Goal: Task Accomplishment & Management: Manage account settings

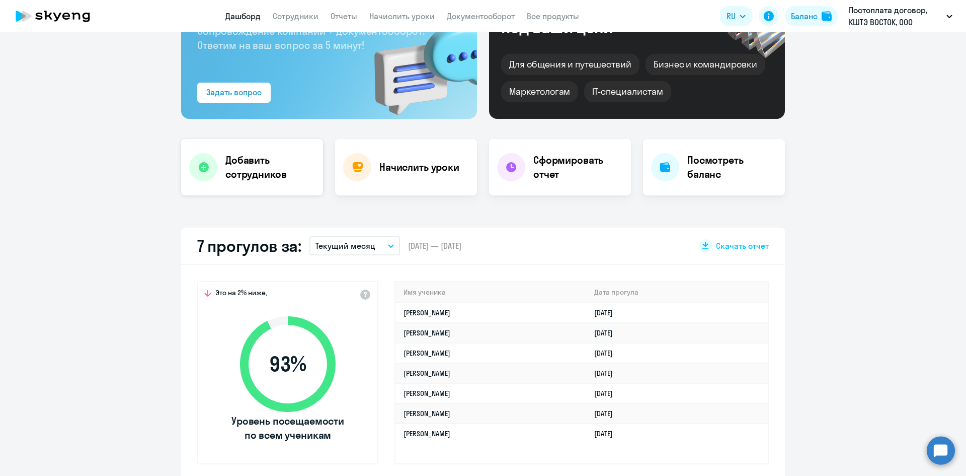
scroll to position [151, 0]
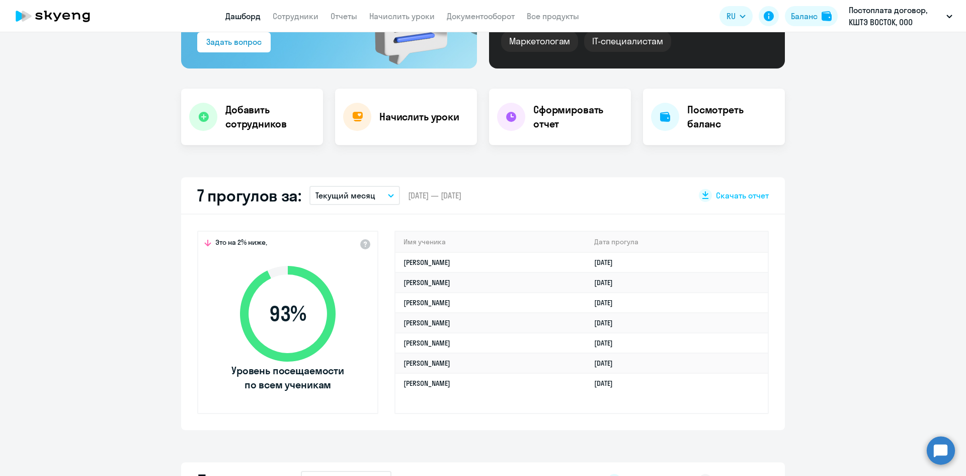
select select "30"
click at [239, 104] on h4 "Добавить сотрудников" at bounding box center [270, 117] width 90 height 28
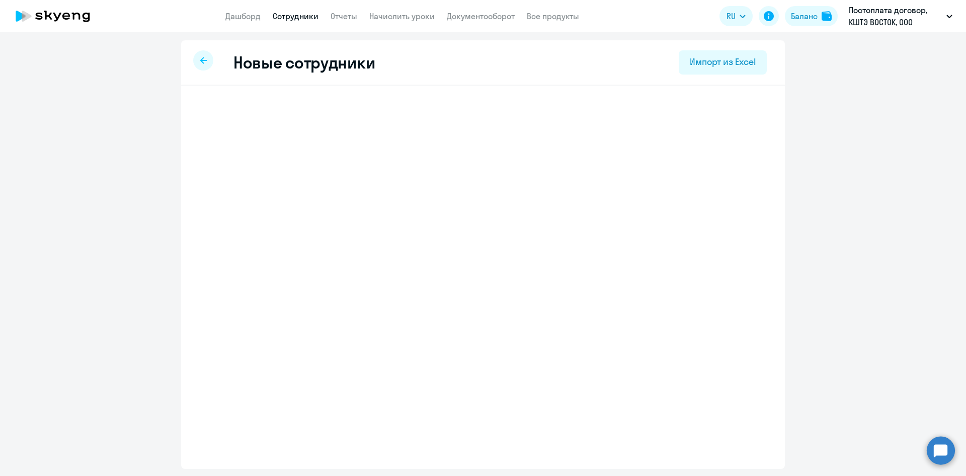
select select "english_adult_not_native_speaker"
select select "3"
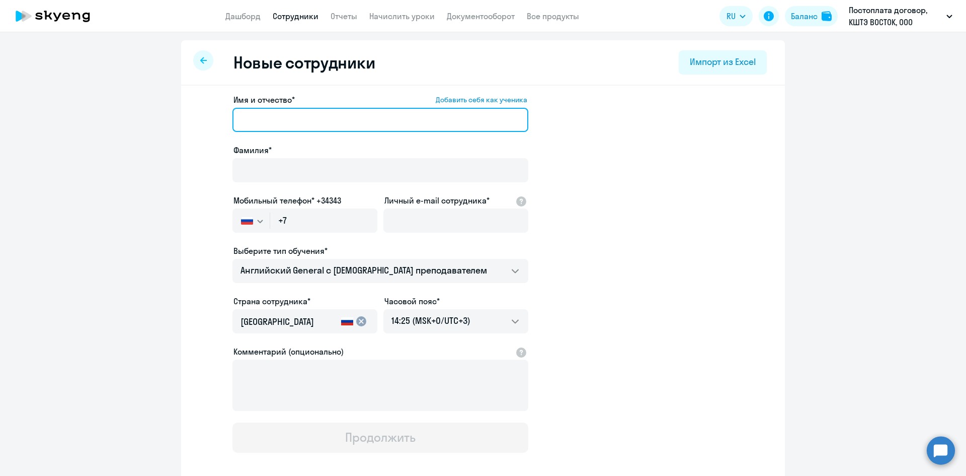
click at [246, 117] on input "Имя и отчество* Добавить себя как ученика" at bounding box center [381, 120] width 296 height 24
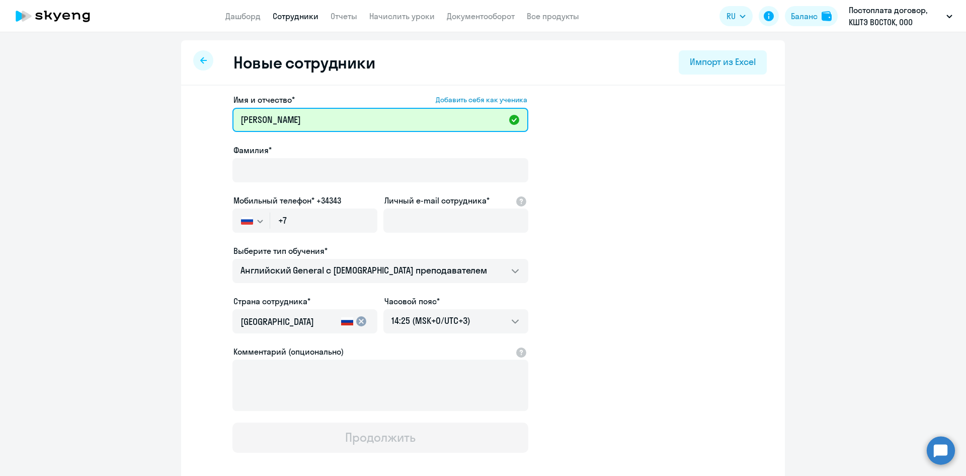
click at [354, 121] on input "[PERSON_NAME]" at bounding box center [381, 120] width 296 height 24
type input "[PERSON_NAME]"
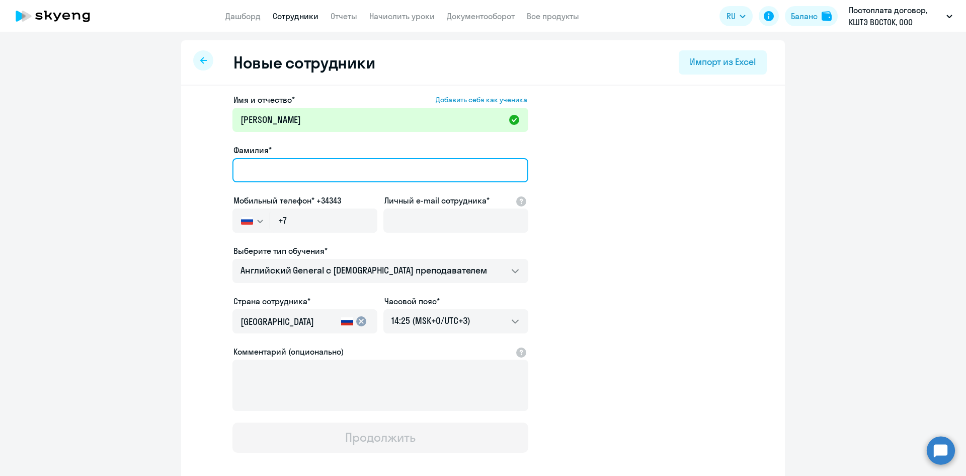
click at [288, 172] on input "Фамилия*" at bounding box center [381, 170] width 296 height 24
type input "[PERSON_NAME]"
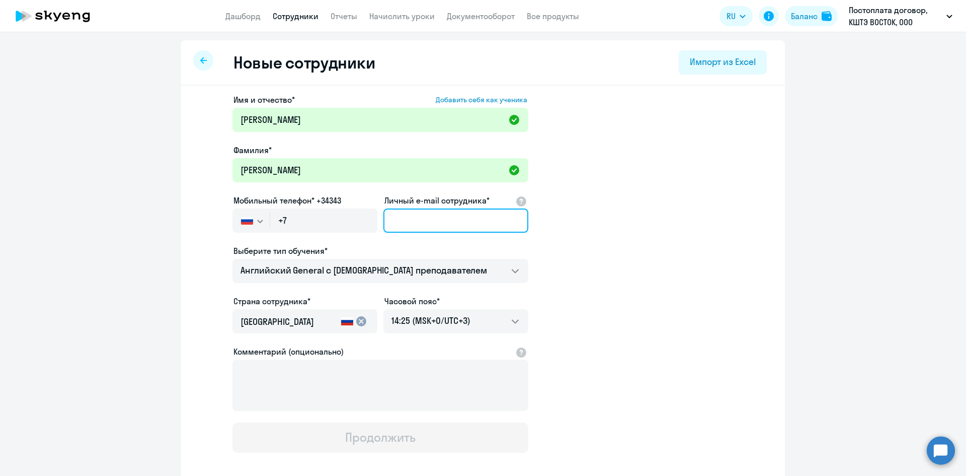
click at [404, 223] on input "Личный e-mail сотрудника*" at bounding box center [456, 220] width 145 height 24
paste input "[PERSON_NAME][EMAIL_ADDRESS][DOMAIN_NAME]"
type input "[PERSON_NAME][EMAIL_ADDRESS][DOMAIN_NAME]"
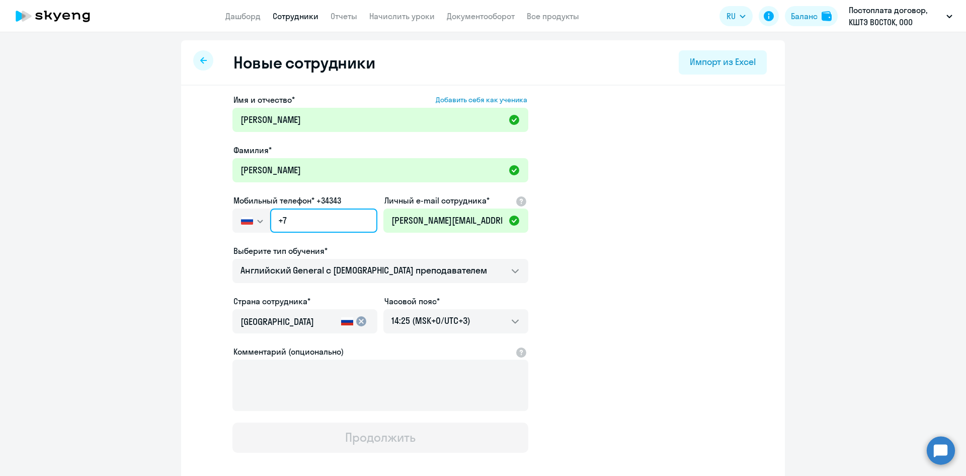
click at [293, 218] on input "+7" at bounding box center [323, 220] width 107 height 24
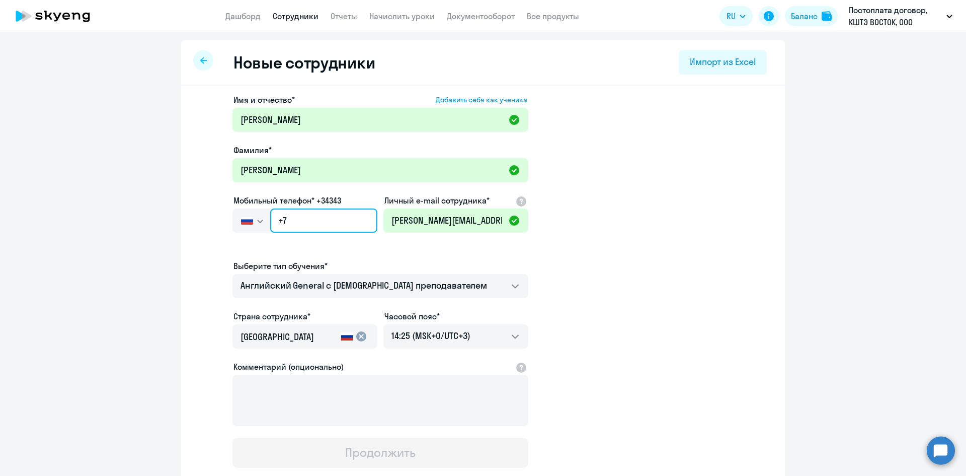
paste input "[PHONE_NUMBER]"
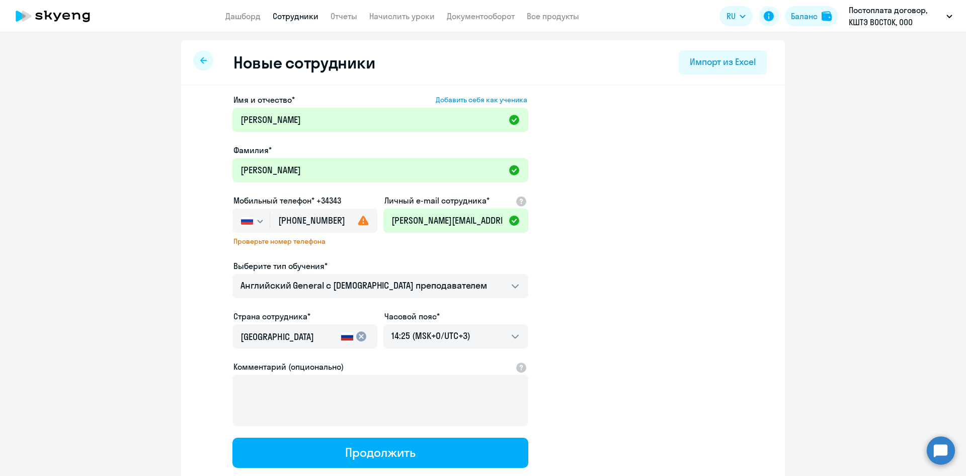
click at [358, 242] on span "Проверьте номер телефона" at bounding box center [305, 241] width 143 height 9
click at [358, 221] on use at bounding box center [363, 220] width 11 height 10
click at [282, 220] on input "[PHONE_NUMBER]" at bounding box center [323, 220] width 107 height 24
click at [379, 250] on div "Имя и отчество* Добавить себя как ученика [PERSON_NAME]* [PERSON_NAME] телефон*…" at bounding box center [381, 281] width 296 height 374
click at [299, 214] on input "[PHONE_NUMBER]" at bounding box center [323, 220] width 107 height 24
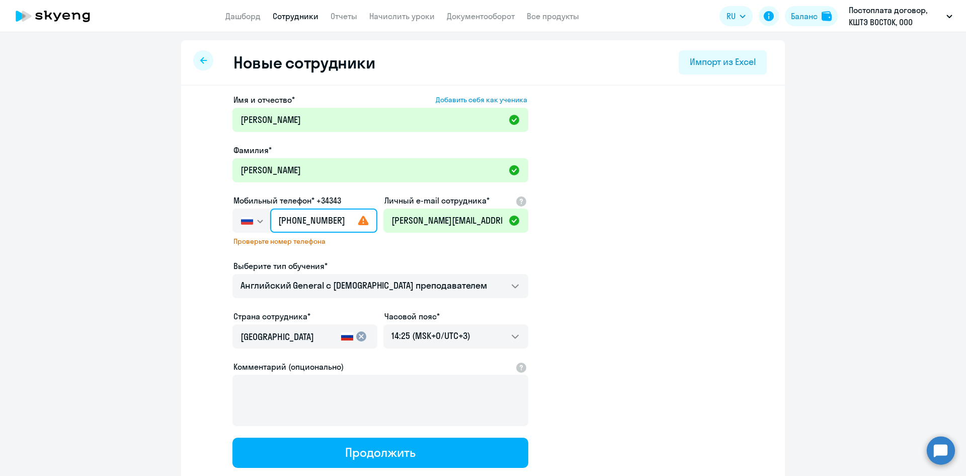
click at [299, 214] on input "[PHONE_NUMBER]" at bounding box center [323, 220] width 107 height 24
click at [325, 223] on input "[PHONE_NUMBER]" at bounding box center [323, 220] width 107 height 24
drag, startPoint x: 342, startPoint y: 218, endPoint x: 236, endPoint y: 228, distance: 107.2
click at [236, 228] on div "[GEOGRAPHIC_DATA] +7 [GEOGRAPHIC_DATA] +7 [GEOGRAPHIC_DATA] +380 [GEOGRAPHIC_DA…" at bounding box center [305, 220] width 145 height 24
click at [257, 222] on icon "button" at bounding box center [260, 221] width 6 height 4
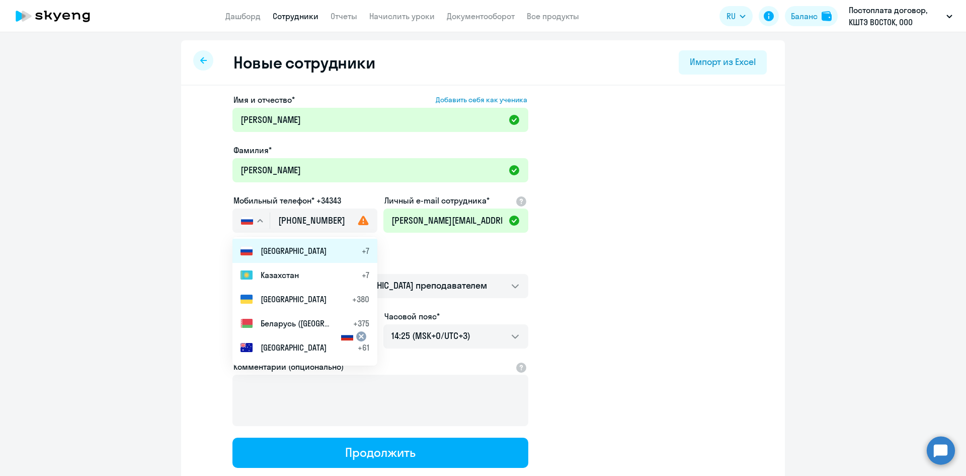
click at [263, 249] on span "[GEOGRAPHIC_DATA]" at bounding box center [294, 251] width 66 height 12
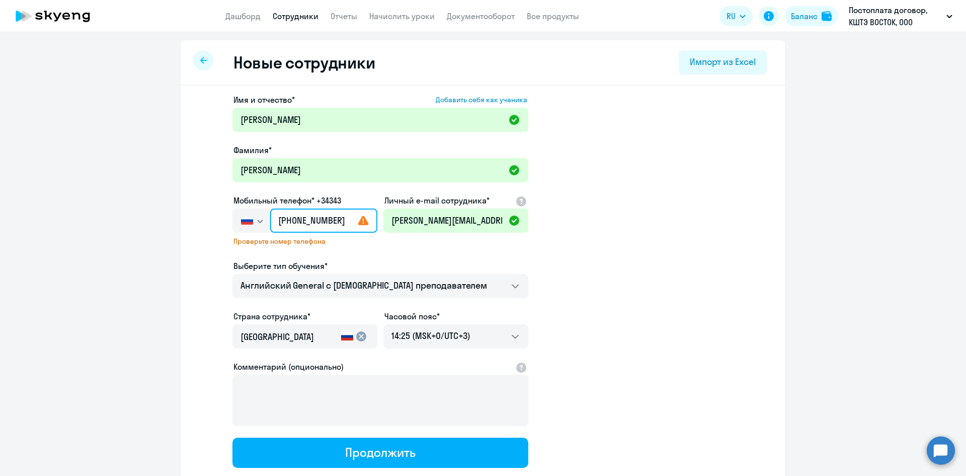
drag, startPoint x: 342, startPoint y: 217, endPoint x: 250, endPoint y: 225, distance: 93.0
click at [250, 225] on div "[GEOGRAPHIC_DATA] +7 [GEOGRAPHIC_DATA] +7 [GEOGRAPHIC_DATA] +380 [GEOGRAPHIC_DA…" at bounding box center [305, 220] width 145 height 24
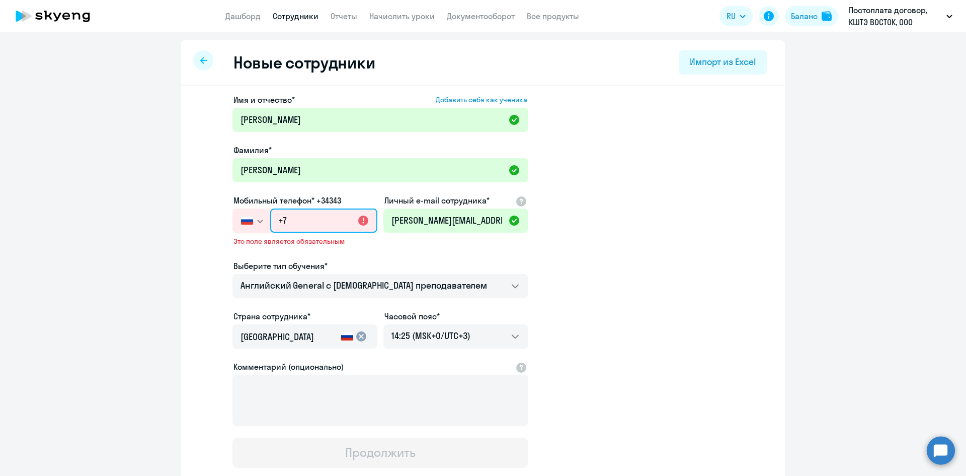
click at [306, 221] on input "+7" at bounding box center [323, 220] width 107 height 24
paste input "[PHONE_NUMBER]"
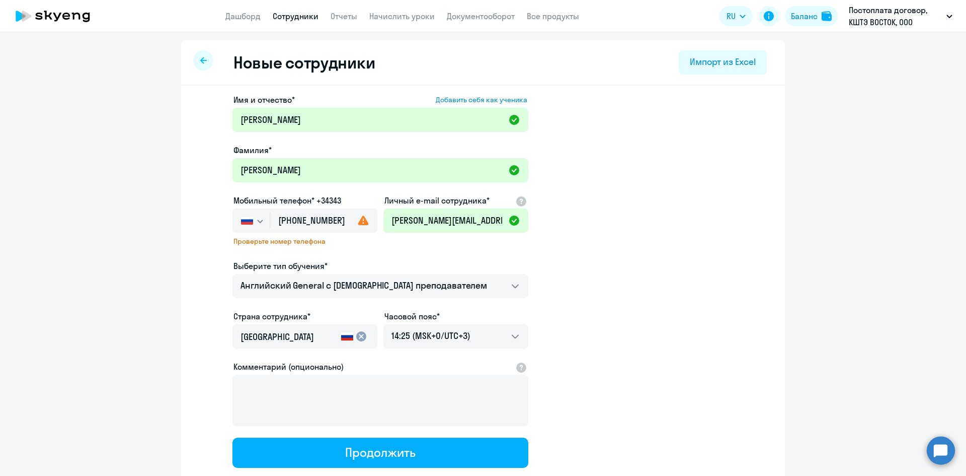
click at [379, 244] on div "Имя и отчество* Добавить себя как ученика [PERSON_NAME]* [PERSON_NAME] телефон*…" at bounding box center [381, 281] width 296 height 374
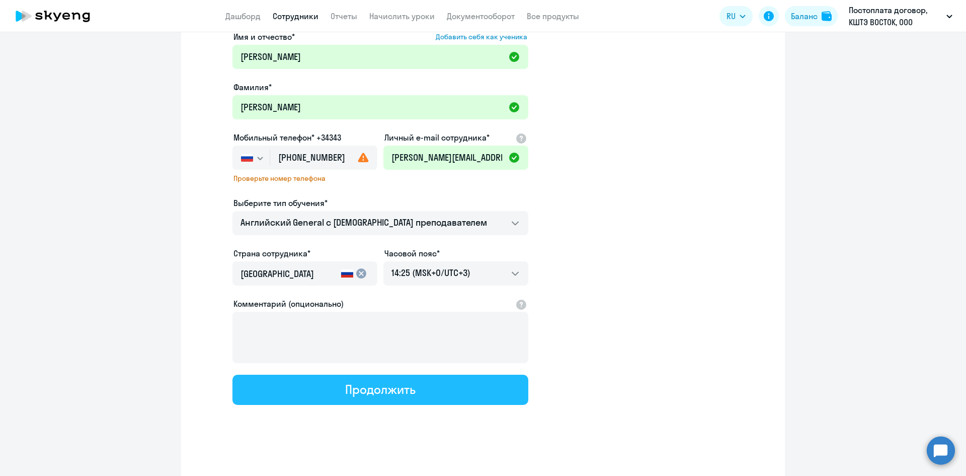
scroll to position [67, 0]
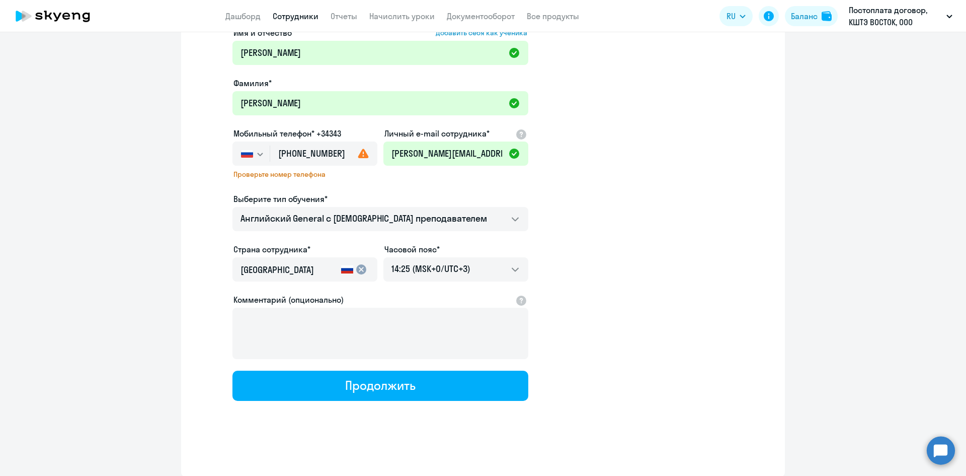
click at [556, 325] on app-new-student-form "Имя и отчество* Добавить себя как ученика [PERSON_NAME]* [PERSON_NAME] телефон*…" at bounding box center [483, 214] width 572 height 374
click at [319, 152] on input "[PHONE_NUMBER]" at bounding box center [323, 153] width 107 height 24
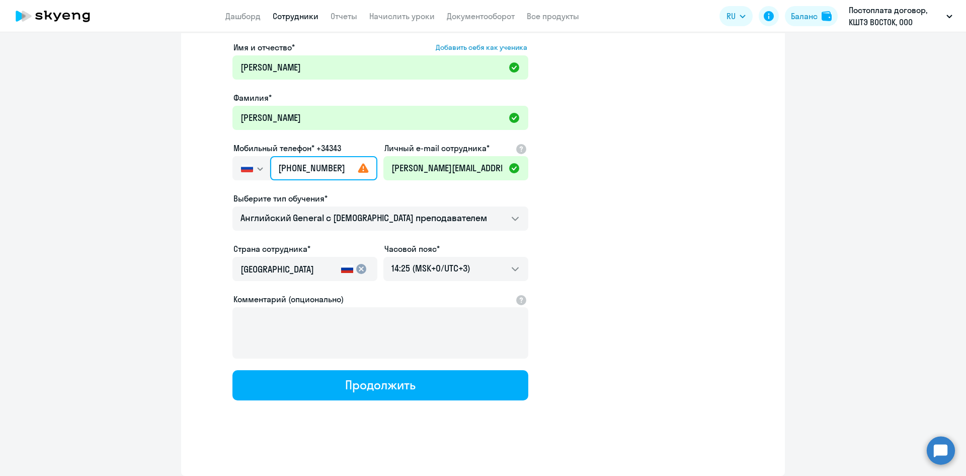
type input "[PHONE_NUMBER]"
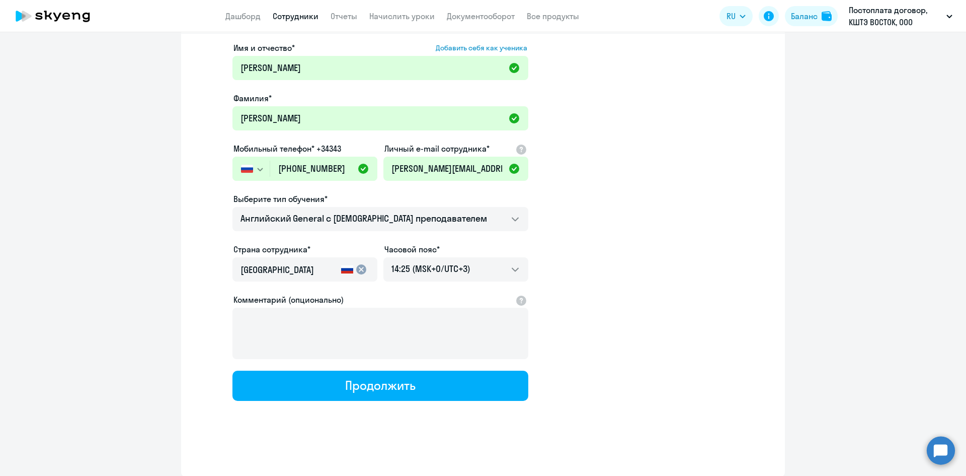
click at [338, 199] on div "Выберите тип обучения*" at bounding box center [381, 199] width 296 height 12
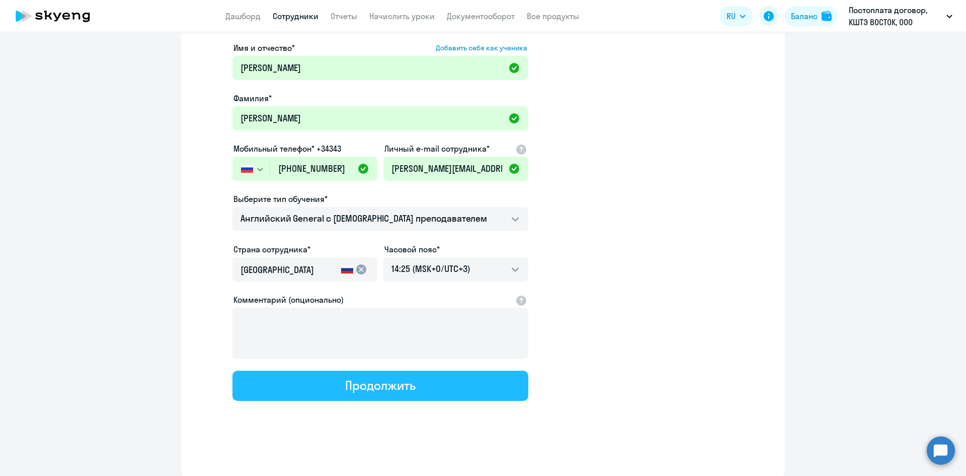
click at [370, 382] on div "Продолжить" at bounding box center [380, 385] width 70 height 16
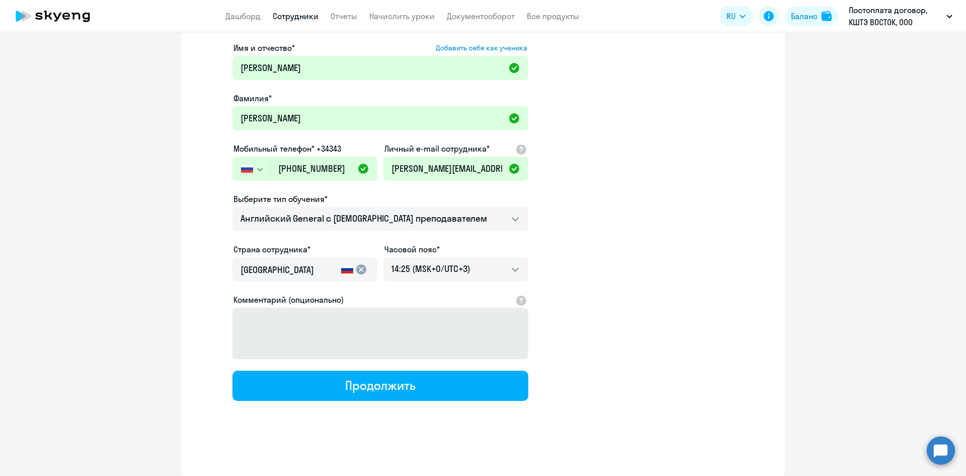
select select "english_adult_not_native_speaker"
select select "3"
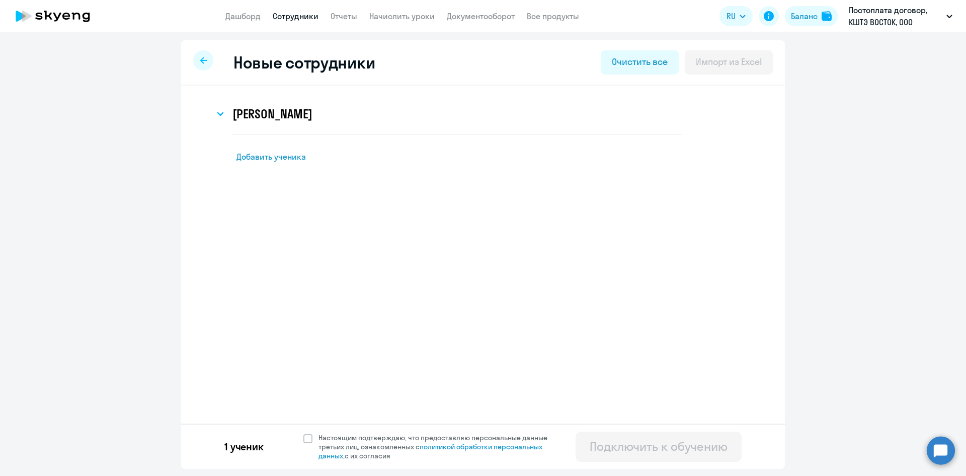
scroll to position [0, 0]
click at [306, 435] on span at bounding box center [308, 438] width 9 height 9
click at [304, 433] on input "Настоящим подтверждаю, что предоставляю персональные данные третьих лиц, ознако…" at bounding box center [303, 432] width 1 height 1
checkbox input "true"
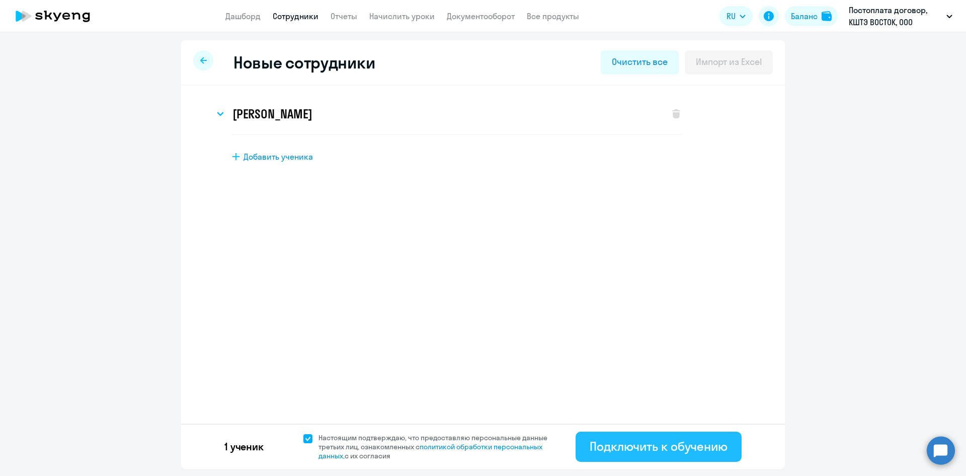
click at [663, 444] on div "Подключить к обучению" at bounding box center [659, 446] width 138 height 16
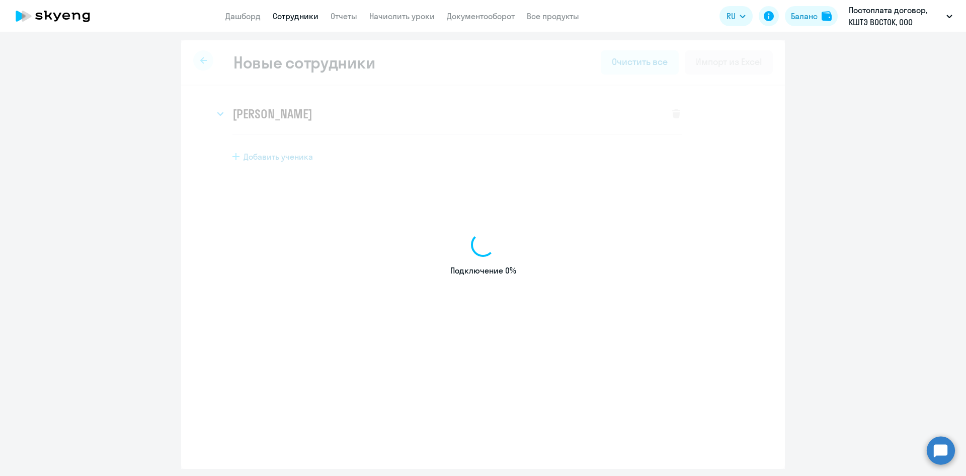
select select "english_adult_not_native_speaker"
select select "3"
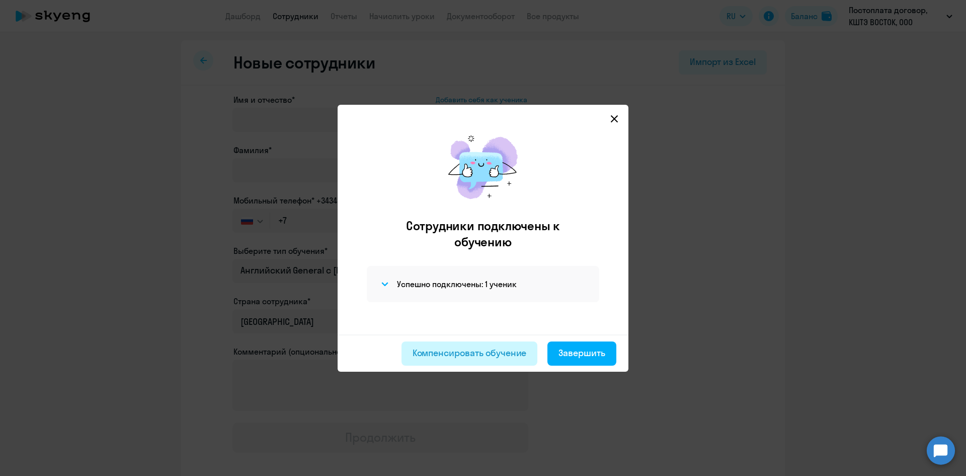
click at [479, 354] on div "Компенсировать обучение" at bounding box center [470, 352] width 114 height 13
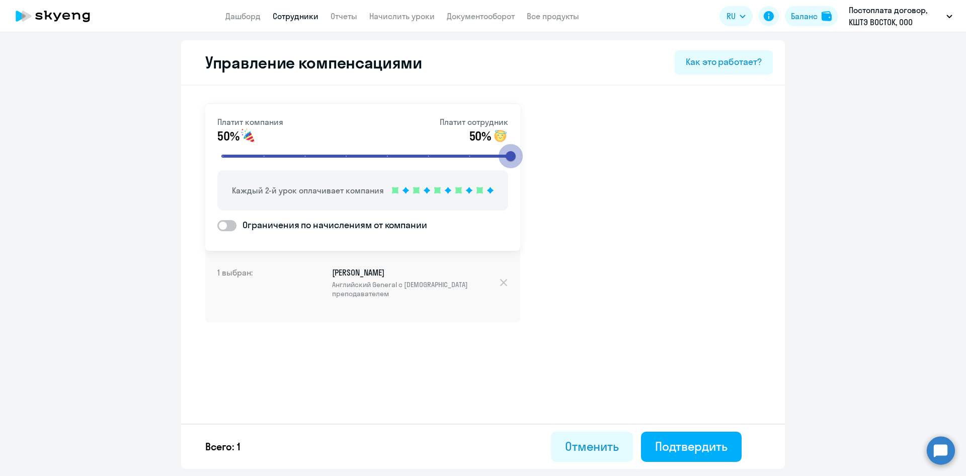
drag, startPoint x: 346, startPoint y: 154, endPoint x: 533, endPoint y: 149, distance: 187.3
type input "8"
click at [523, 149] on input "range" at bounding box center [367, 156] width 312 height 22
drag, startPoint x: 512, startPoint y: 156, endPoint x: 529, endPoint y: 154, distance: 16.7
click at [523, 154] on input "range" at bounding box center [367, 156] width 312 height 22
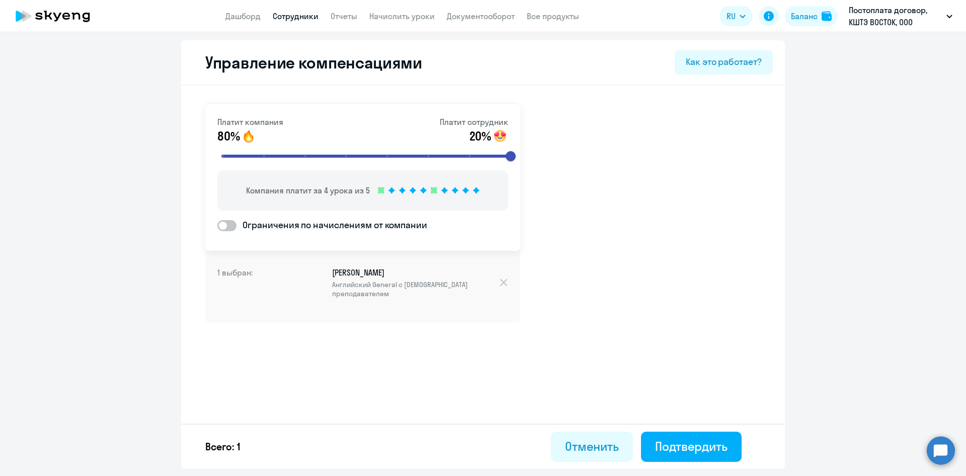
click at [465, 223] on ds-switcher "Ограничения по начислениям от компании" at bounding box center [362, 226] width 291 height 16
click at [226, 223] on span at bounding box center [226, 225] width 19 height 11
click at [217, 225] on input "Ограничения по начислениям от компании" at bounding box center [217, 225] width 1 height 1
checkbox input "true"
select select "MONTHLY"
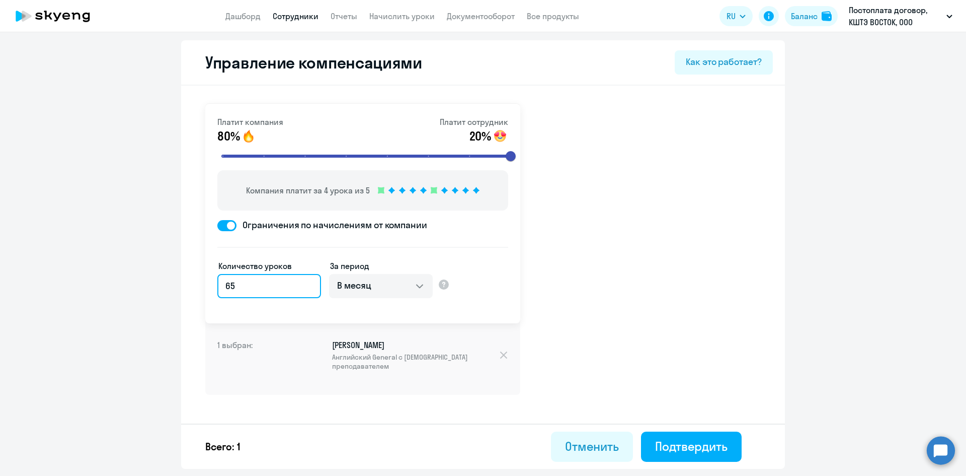
click at [311, 282] on input "65" at bounding box center [269, 286] width 104 height 24
click at [309, 288] on input "34" at bounding box center [269, 286] width 104 height 24
click at [309, 288] on input "11" at bounding box center [269, 286] width 104 height 24
click at [309, 288] on input "10" at bounding box center [269, 286] width 104 height 24
click at [309, 288] on input "9" at bounding box center [269, 286] width 104 height 24
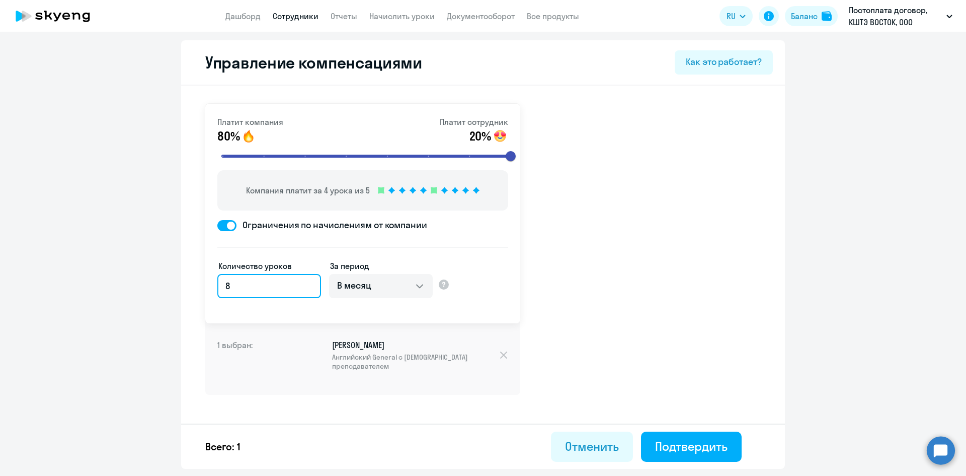
click at [309, 288] on input "8" at bounding box center [269, 286] width 104 height 24
click at [309, 288] on input "7" at bounding box center [269, 286] width 104 height 24
click at [309, 288] on input "6" at bounding box center [269, 286] width 104 height 24
click at [309, 288] on input "5" at bounding box center [269, 286] width 104 height 24
type input "4"
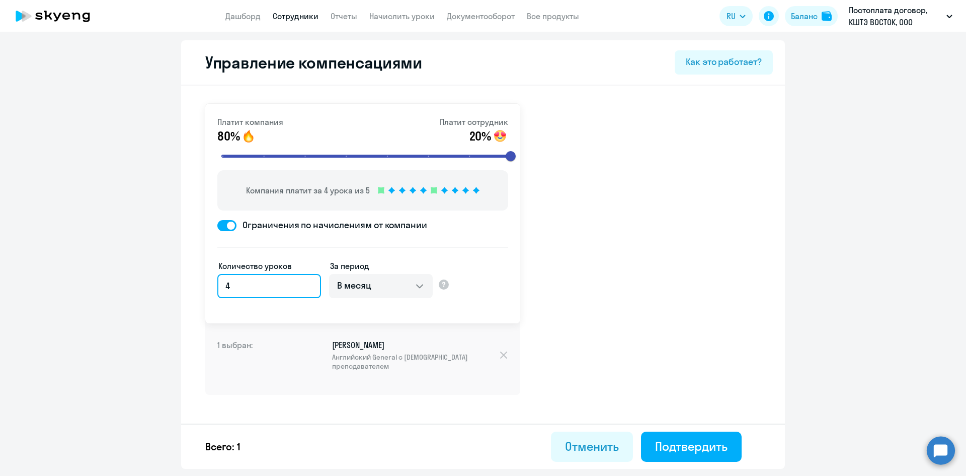
click at [309, 288] on input "4" at bounding box center [269, 286] width 104 height 24
click at [309, 308] on ds-form-field "Количество уроков 4" at bounding box center [269, 289] width 104 height 59
click at [514, 154] on input "range" at bounding box center [367, 156] width 312 height 22
click at [229, 223] on span at bounding box center [226, 225] width 19 height 11
click at [217, 225] on input "Ограничения по начислениям от компании" at bounding box center [217, 225] width 1 height 1
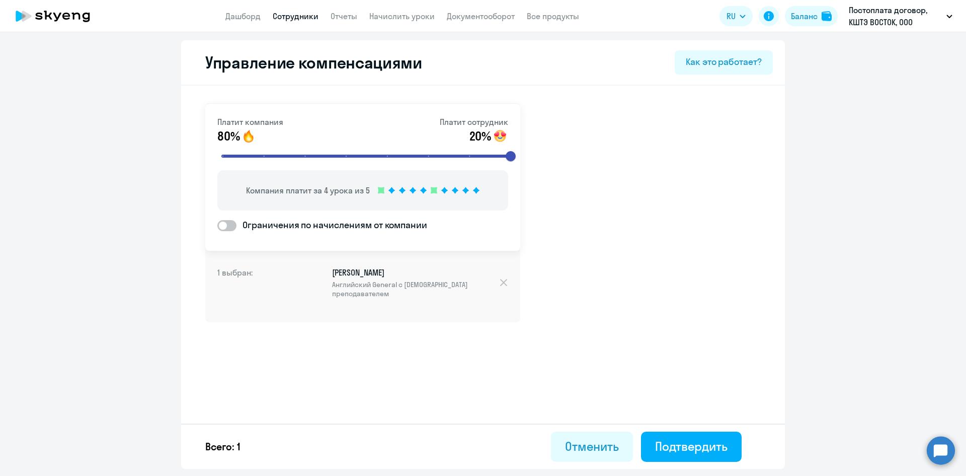
click at [229, 223] on span at bounding box center [226, 225] width 19 height 11
click at [217, 225] on input "Ограничения по начислениям от компании" at bounding box center [217, 225] width 1 height 1
checkbox input "true"
select select "MONTHLY"
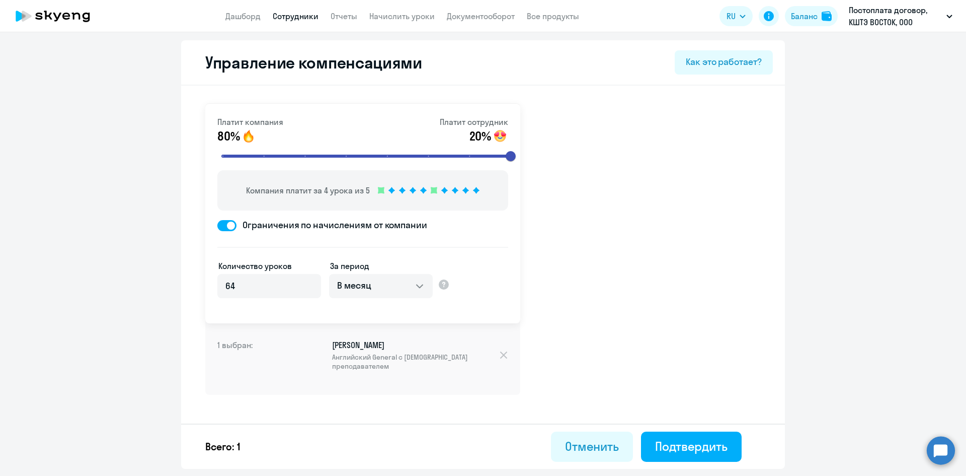
drag, startPoint x: 405, startPoint y: 144, endPoint x: 400, endPoint y: 143, distance: 5.1
click at [405, 144] on mat-slider at bounding box center [366, 156] width 291 height 24
click at [373, 189] on div "Компания платит за 4 урока из 5" at bounding box center [362, 190] width 291 height 40
drag, startPoint x: 383, startPoint y: 187, endPoint x: 470, endPoint y: 185, distance: 87.1
click at [470, 185] on div "Компания платит за 4 урока из 5" at bounding box center [362, 190] width 291 height 40
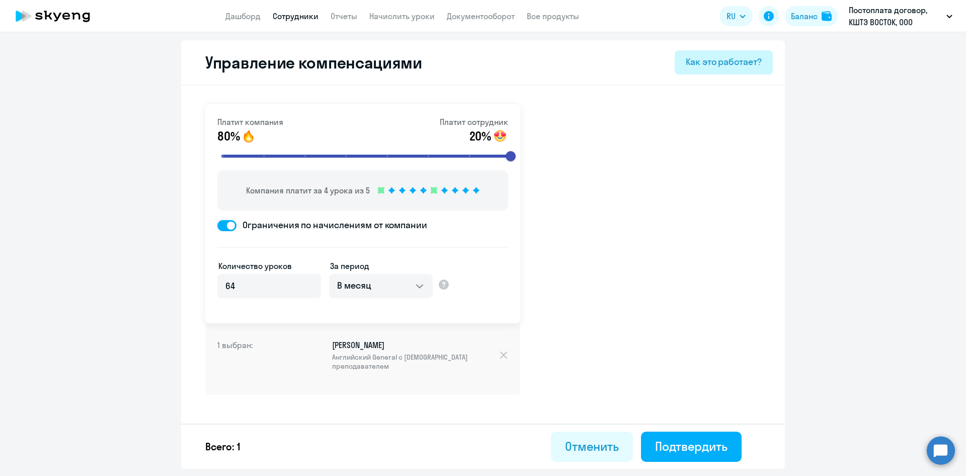
click at [739, 60] on div "Как это работает?" at bounding box center [724, 61] width 76 height 13
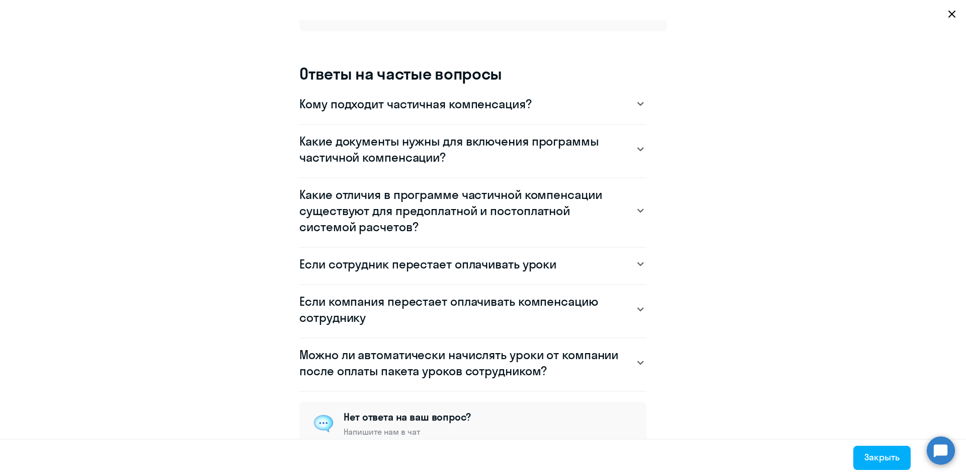
scroll to position [906, 0]
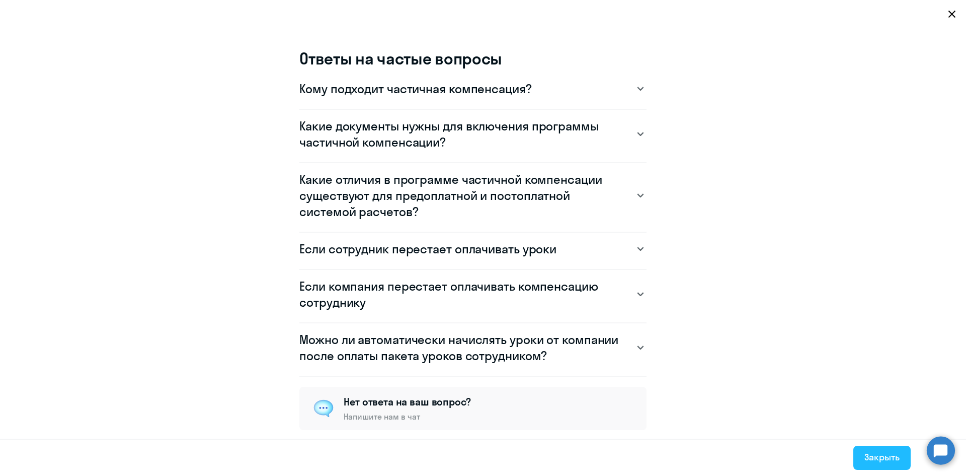
click at [894, 459] on div "Закрыть" at bounding box center [882, 456] width 35 height 13
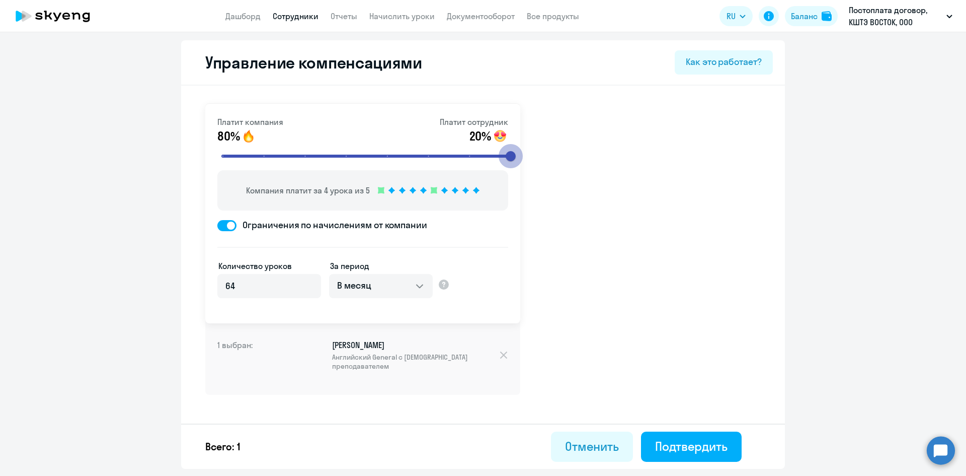
drag, startPoint x: 510, startPoint y: 153, endPoint x: 540, endPoint y: 153, distance: 30.2
click at [523, 153] on input "range" at bounding box center [367, 156] width 312 height 22
click at [619, 236] on div "Платит компания 80% Платит сотрудник 20% Компания платит за 4 урока из 5 Ограни…" at bounding box center [483, 275] width 604 height 379
click at [228, 225] on span at bounding box center [226, 225] width 19 height 11
click at [217, 225] on input "Ограничения по начислениям от компании" at bounding box center [217, 225] width 1 height 1
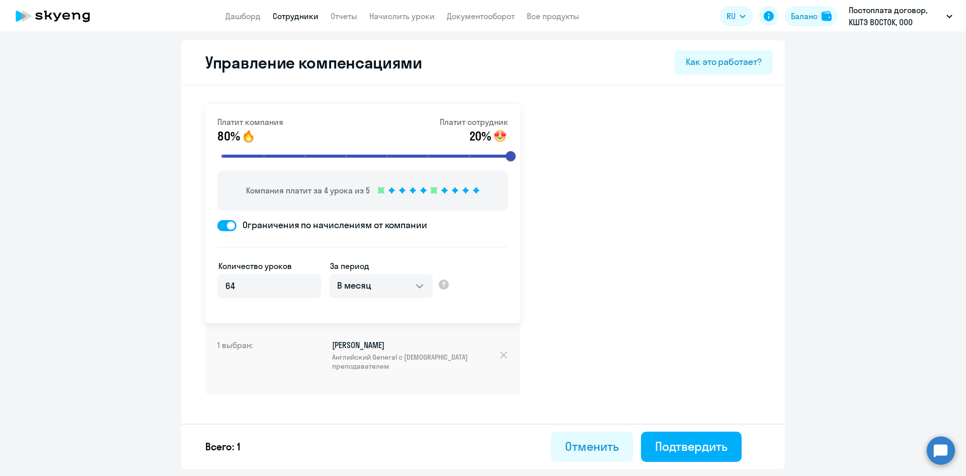
checkbox input "false"
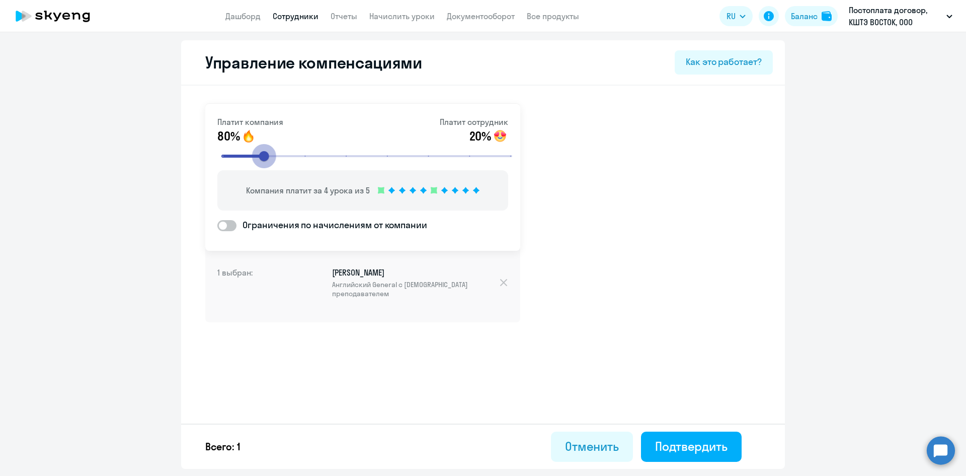
drag, startPoint x: 515, startPoint y: 153, endPoint x: 226, endPoint y: 164, distance: 289.1
click at [227, 165] on input "range" at bounding box center [367, 156] width 312 height 22
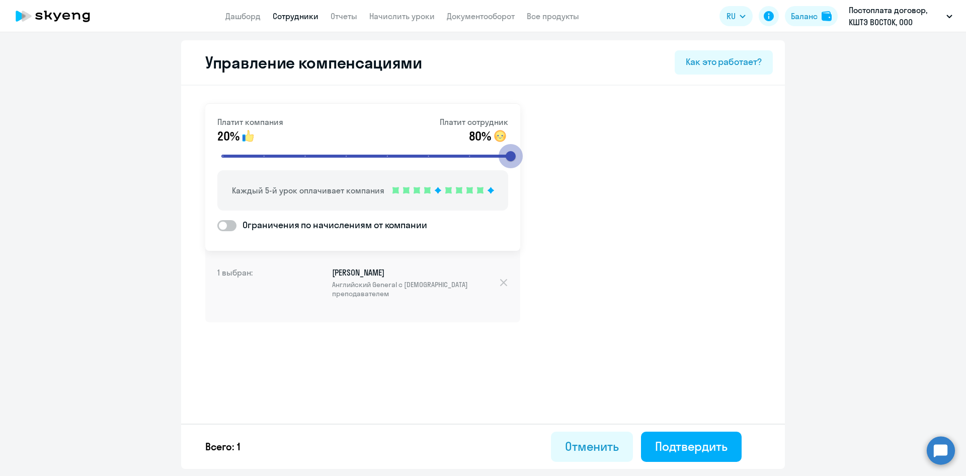
drag, startPoint x: 223, startPoint y: 156, endPoint x: 514, endPoint y: 173, distance: 291.4
type input "8"
click at [514, 167] on input "range" at bounding box center [367, 156] width 312 height 22
click at [591, 316] on div "Платит компания 80% Платит сотрудник 20% Компания платит за 4 урока из 5 Ограни…" at bounding box center [483, 239] width 604 height 306
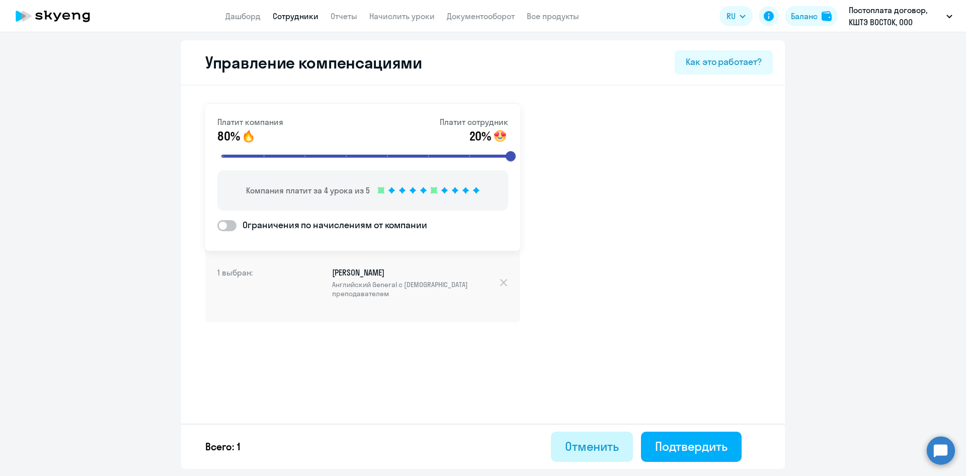
click at [576, 450] on div "Отменить" at bounding box center [592, 446] width 54 height 16
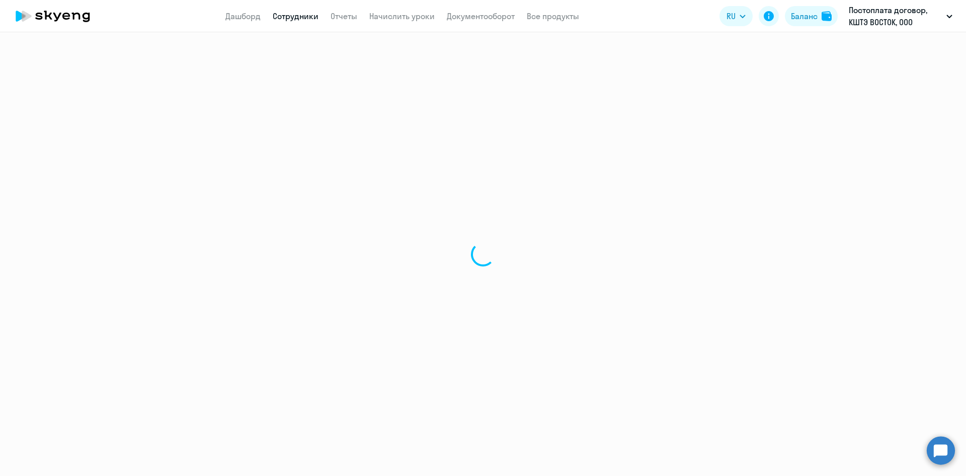
select select "30"
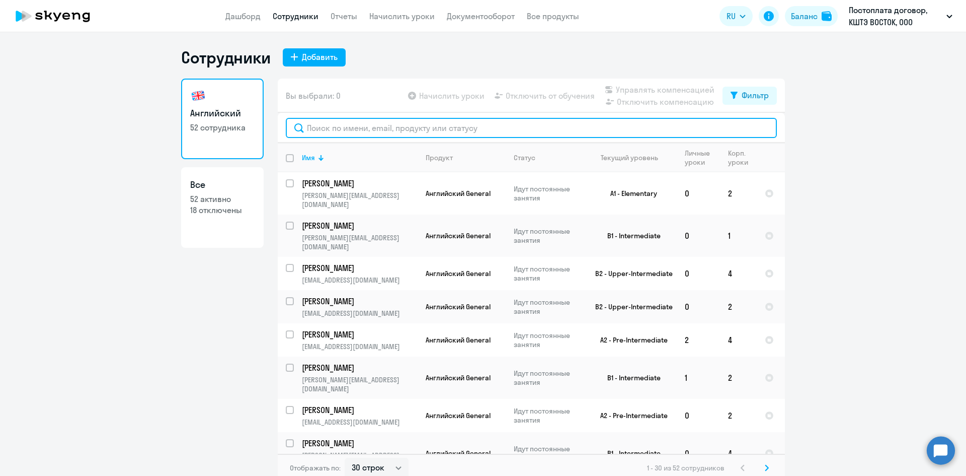
click at [447, 128] on input "text" at bounding box center [531, 128] width 491 height 20
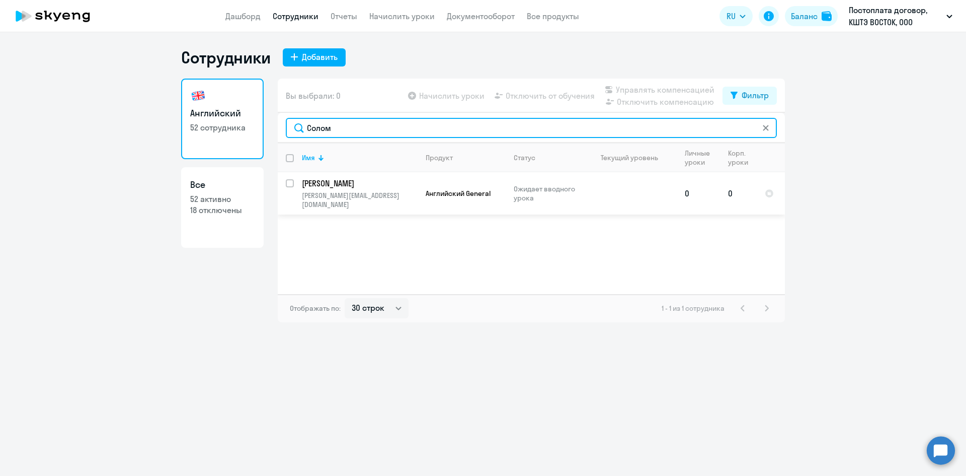
type input "Солом"
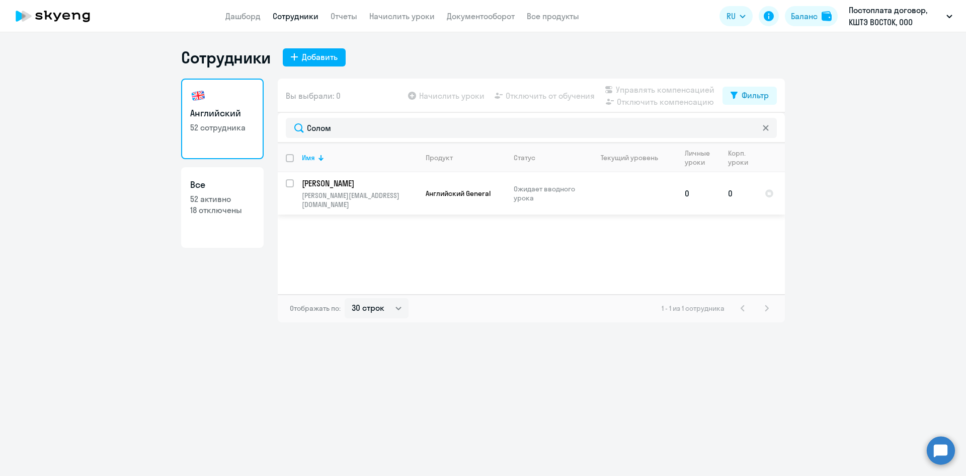
click at [415, 193] on p "[PERSON_NAME][EMAIL_ADDRESS][DOMAIN_NAME]" at bounding box center [359, 200] width 115 height 18
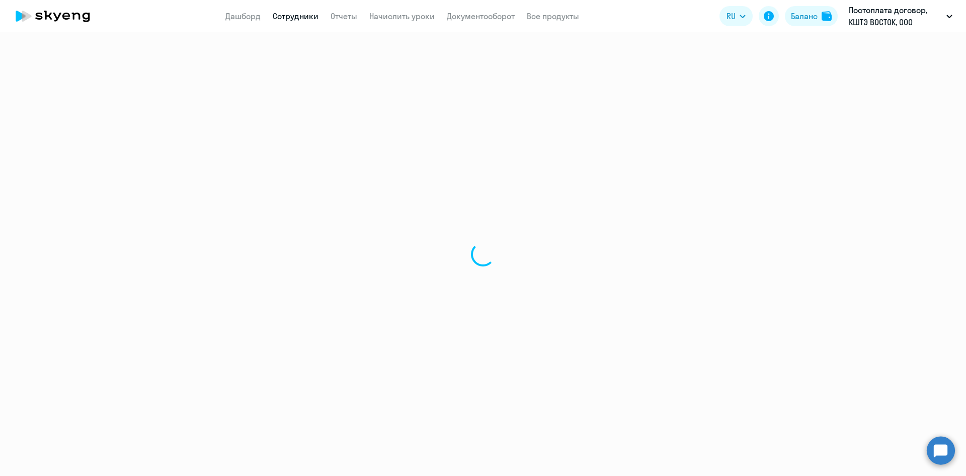
select select "english"
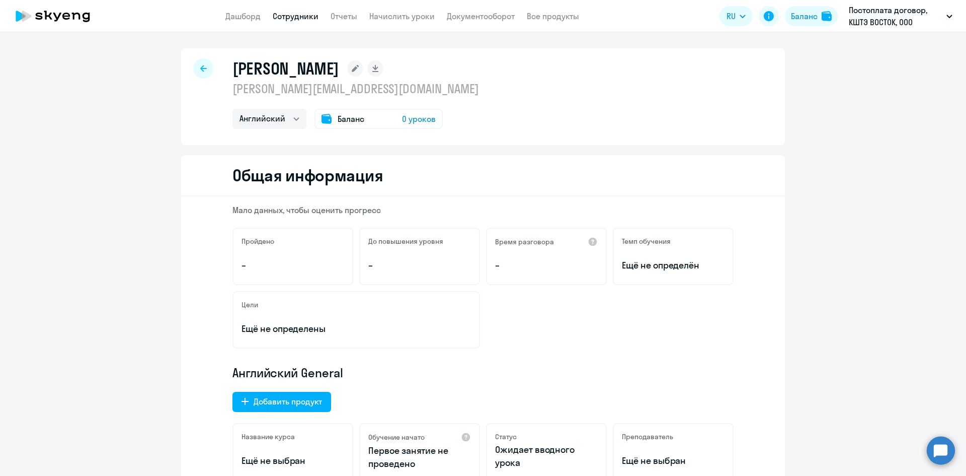
click at [387, 119] on div "Баланс 0 уроков" at bounding box center [379, 119] width 128 height 20
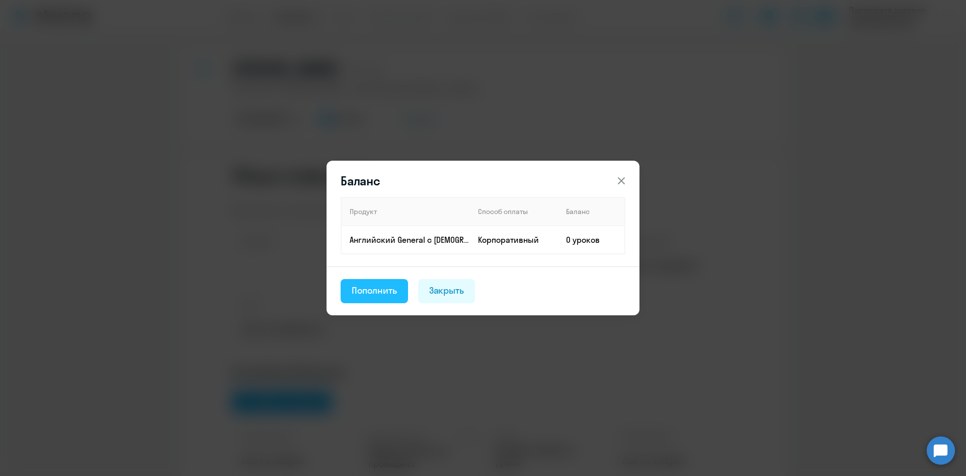
click at [385, 293] on div "Пополнить" at bounding box center [374, 290] width 45 height 13
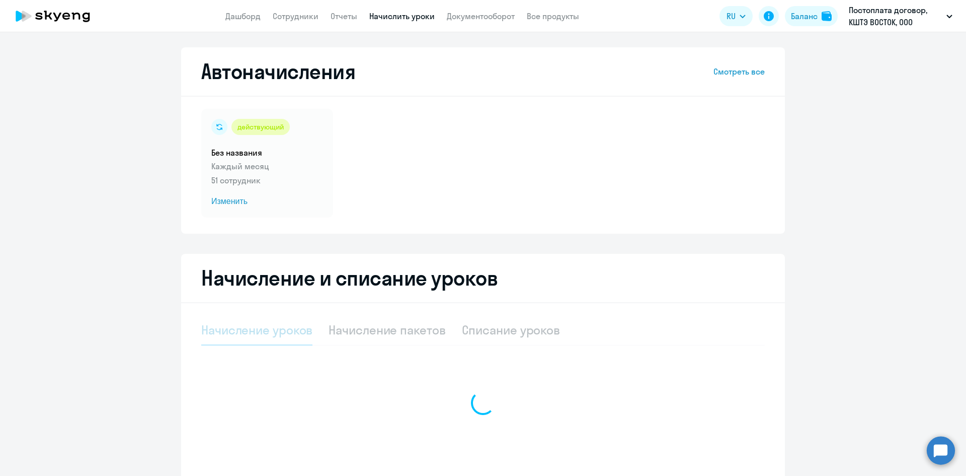
select select "10"
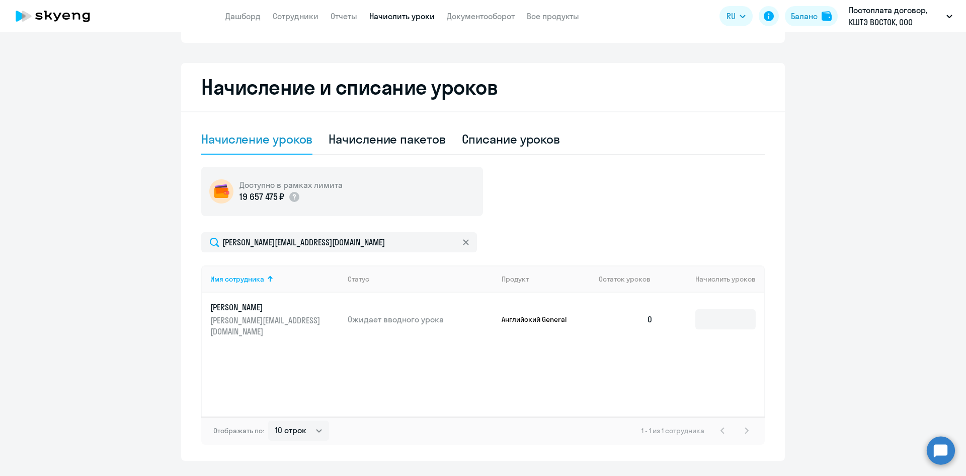
scroll to position [201, 0]
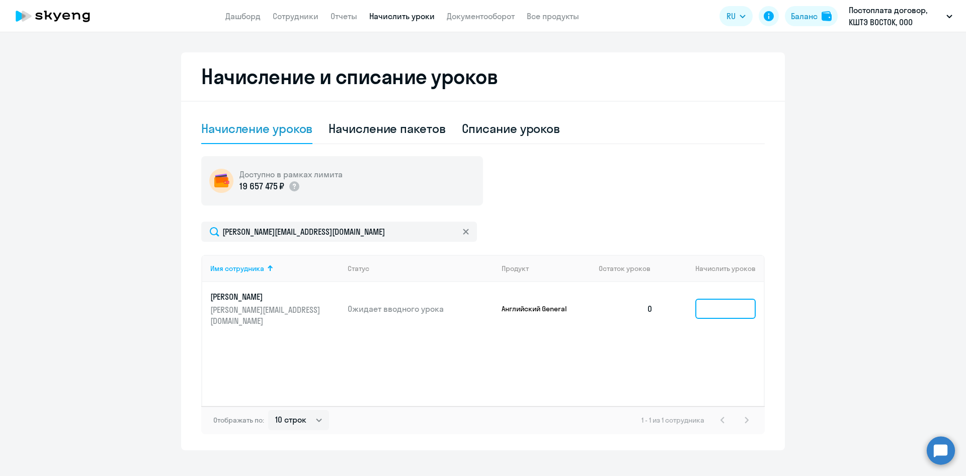
click at [745, 304] on input at bounding box center [726, 308] width 60 height 20
